Goal: Information Seeking & Learning: Get advice/opinions

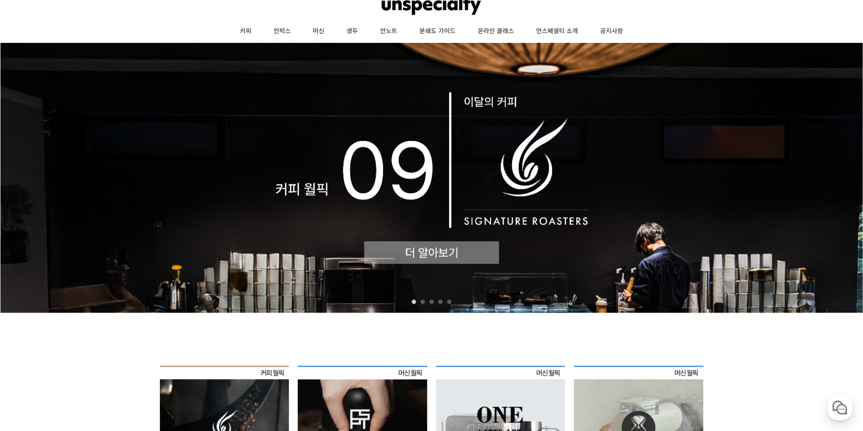
scroll to position [186, 0]
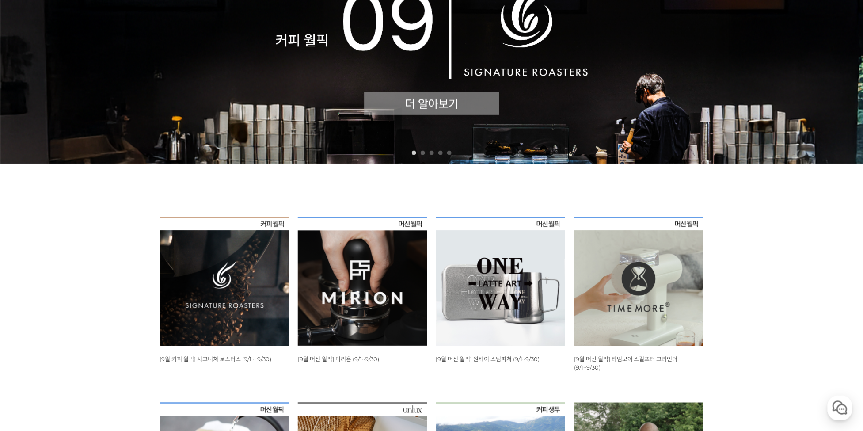
click at [321, 75] on img at bounding box center [432, 29] width 864 height 270
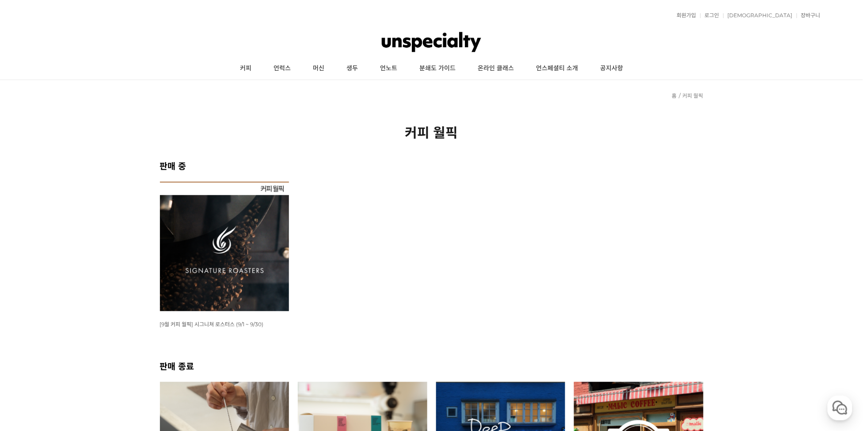
click at [235, 252] on img at bounding box center [225, 247] width 130 height 130
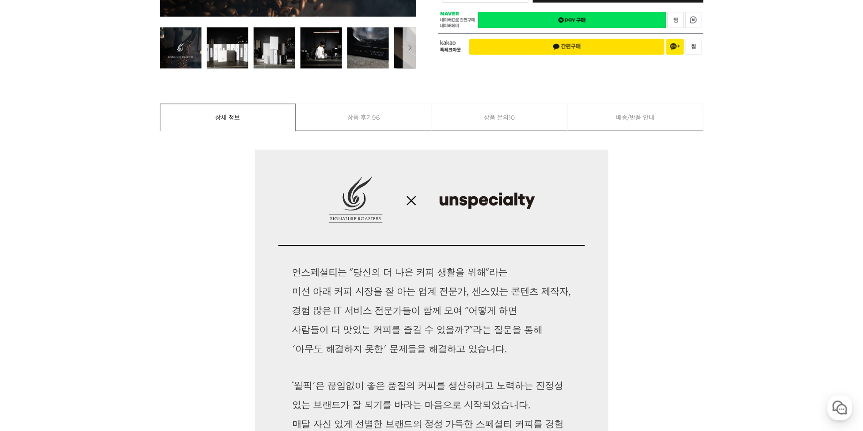
scroll to position [186, 0]
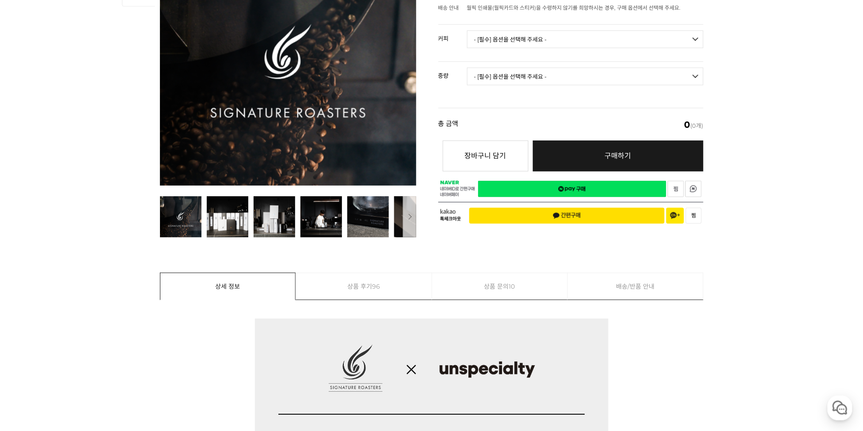
click at [519, 295] on link "상품 문의 10" at bounding box center [500, 286] width 136 height 27
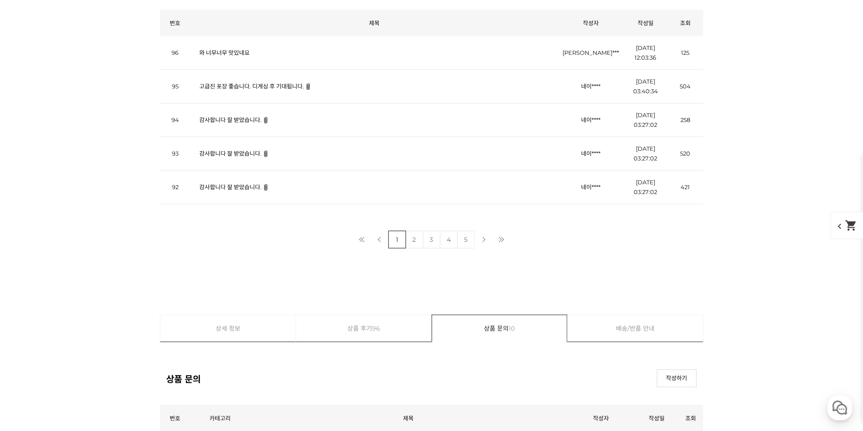
click at [368, 315] on link "상품 후기 96" at bounding box center [364, 328] width 136 height 27
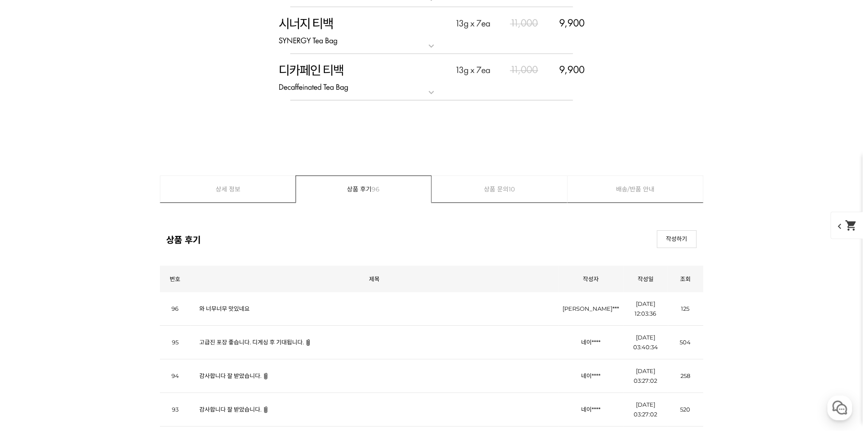
click at [224, 305] on link "와 너무너무 맛있네요" at bounding box center [225, 308] width 50 height 7
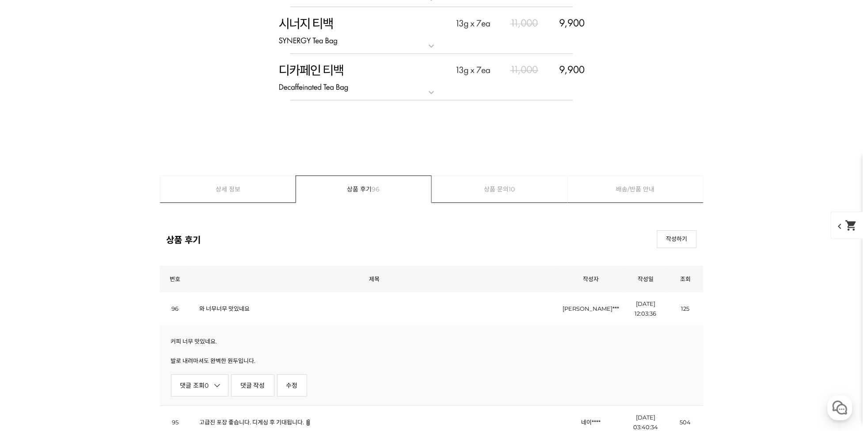
click at [202, 356] on p "발로 내려마셔도 완벽한 원두입니다." at bounding box center [432, 361] width 522 height 10
click at [193, 325] on div "커피 너무 맛있네요. 발로 내려마셔도 완벽한 원두입니다. 댓글 조회 0 댓글 작성 수정 신고" at bounding box center [432, 365] width 544 height 80
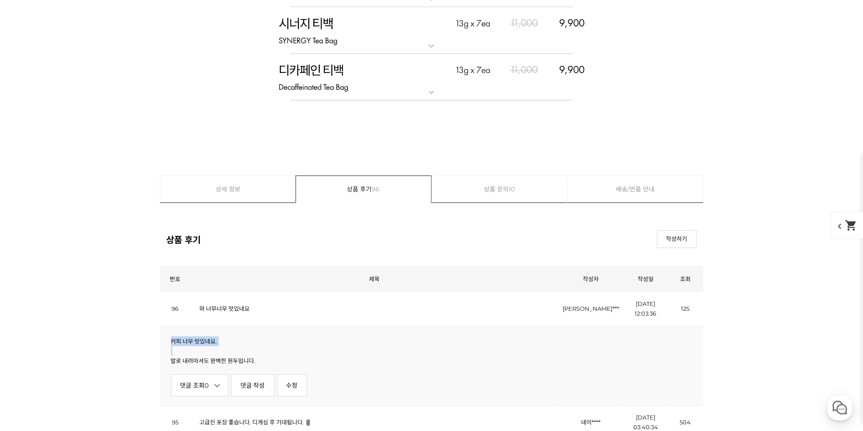
click at [193, 325] on div "커피 너무 맛있네요. 발로 내려마셔도 완벽한 원두입니다. 댓글 조회 0 댓글 작성 수정 신고" at bounding box center [432, 365] width 544 height 80
click at [232, 356] on p "발로 내려마셔도 완벽한 원두입니다." at bounding box center [432, 361] width 522 height 10
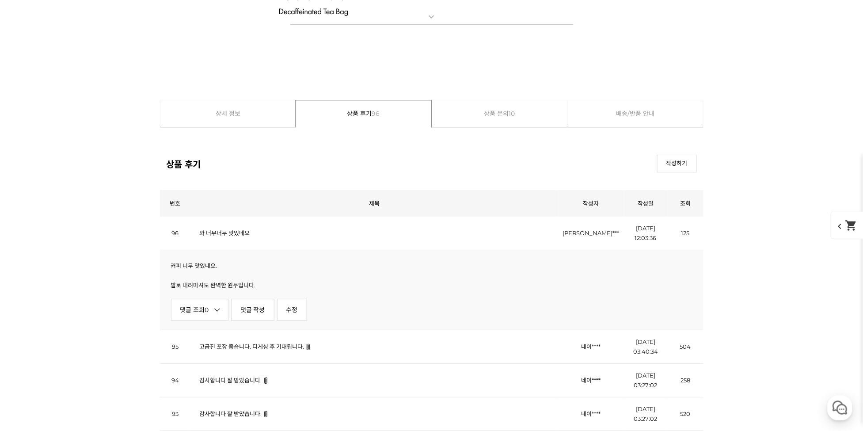
scroll to position [4950, 0]
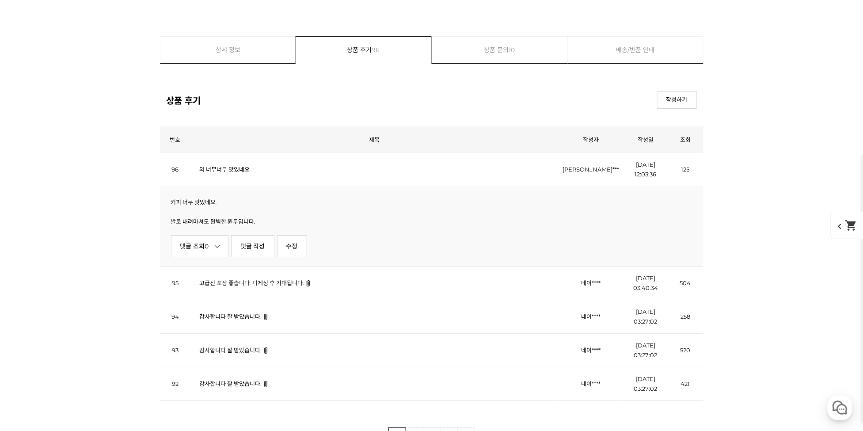
click at [418, 427] on link "2" at bounding box center [415, 436] width 18 height 18
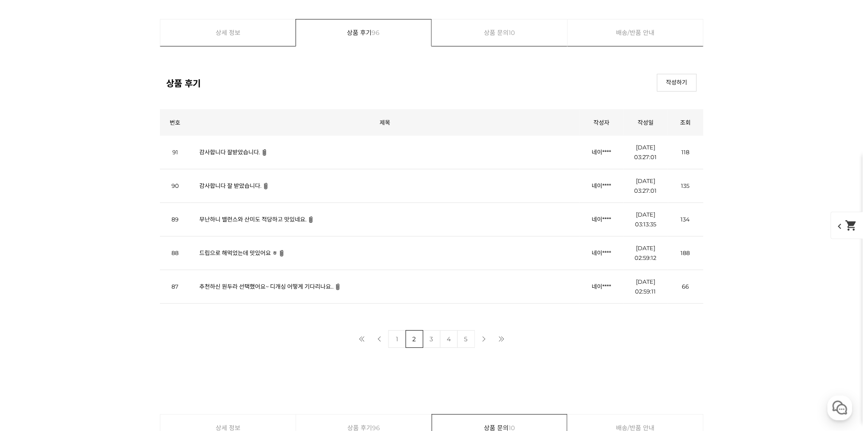
click at [431, 330] on link "3" at bounding box center [432, 339] width 18 height 18
